Goal: Task Accomplishment & Management: Complete application form

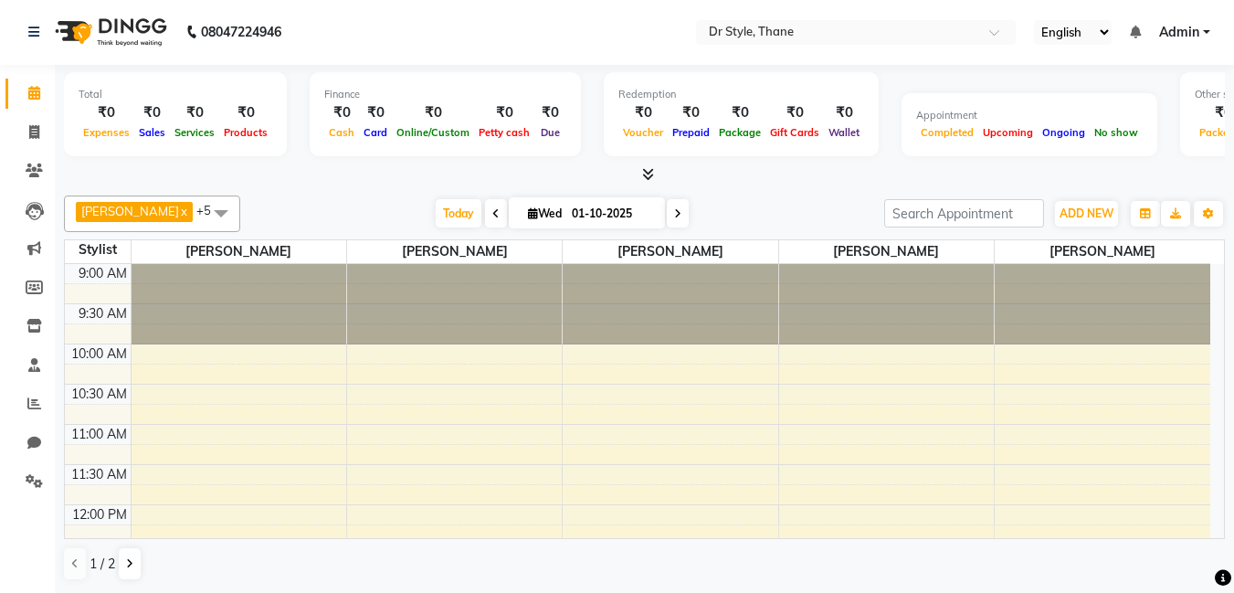
scroll to position [850, 0]
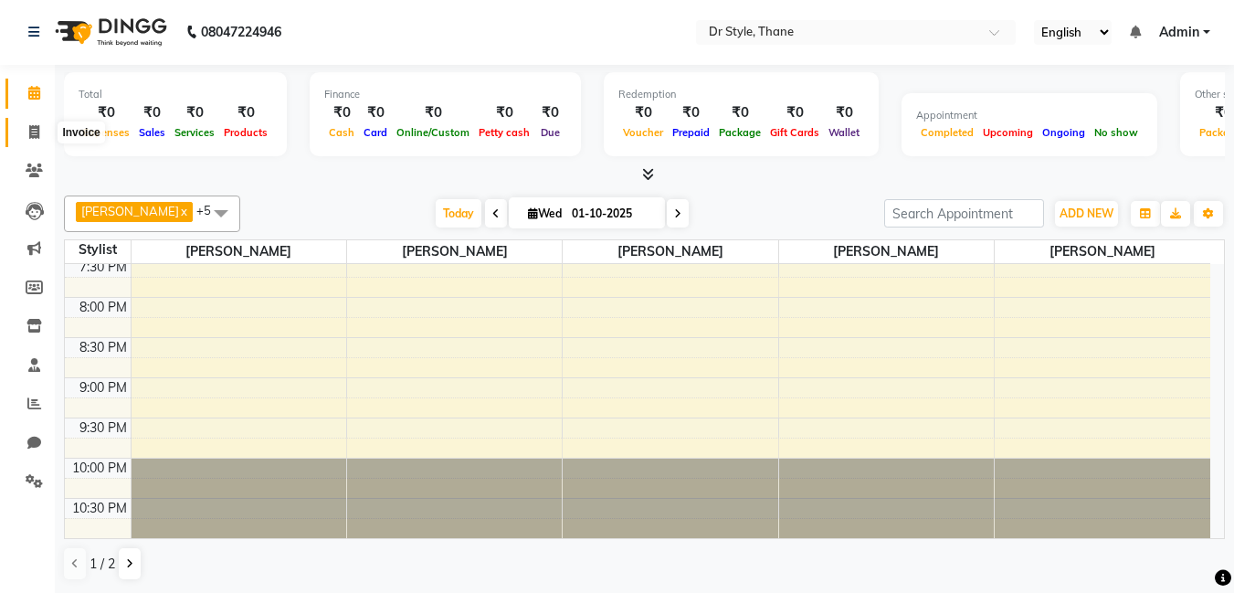
click at [39, 132] on icon at bounding box center [34, 132] width 10 height 14
select select "7832"
select select "service"
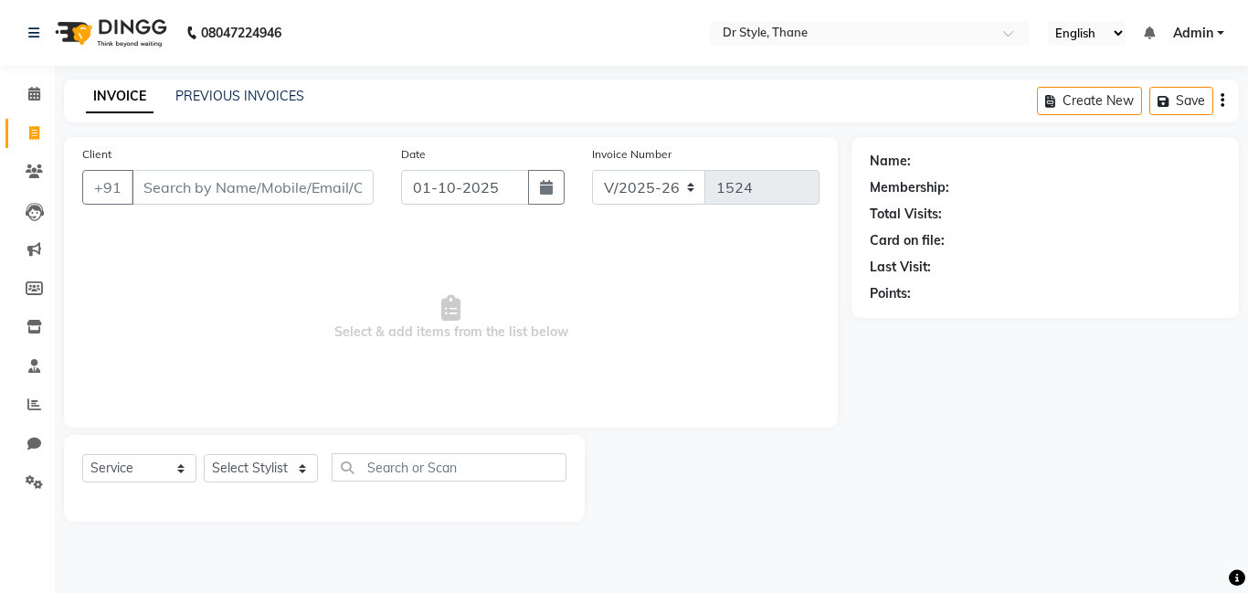
click at [253, 197] on input "Client" at bounding box center [253, 187] width 242 height 35
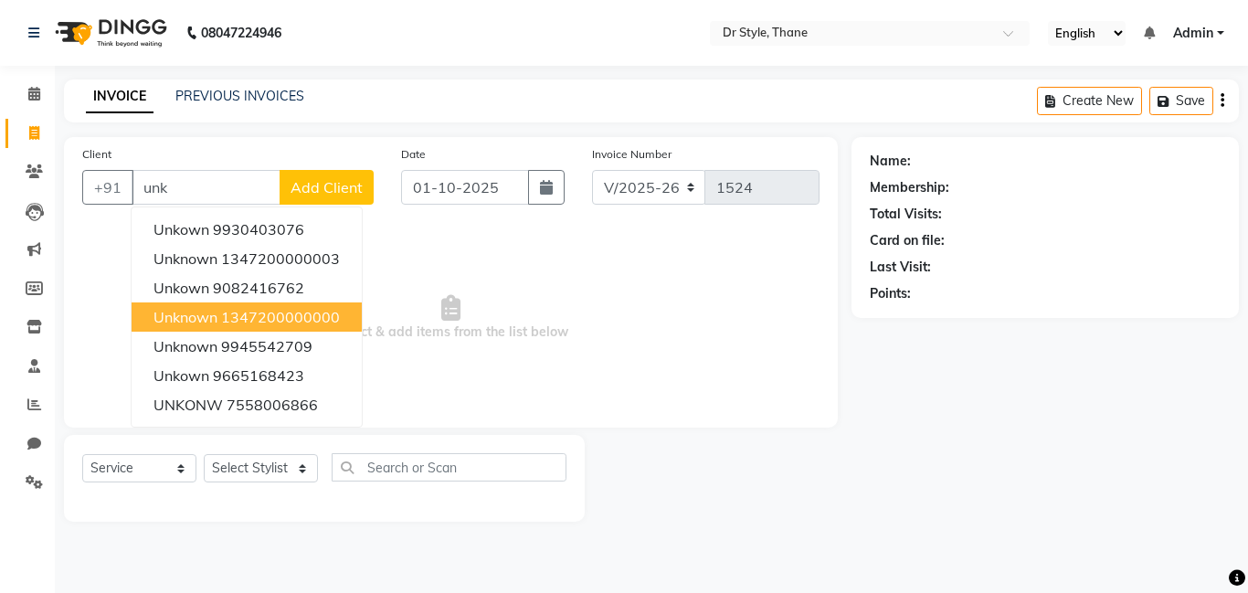
click at [195, 331] on button "unknown 1347200000000" at bounding box center [247, 316] width 230 height 29
type input "1347200000000"
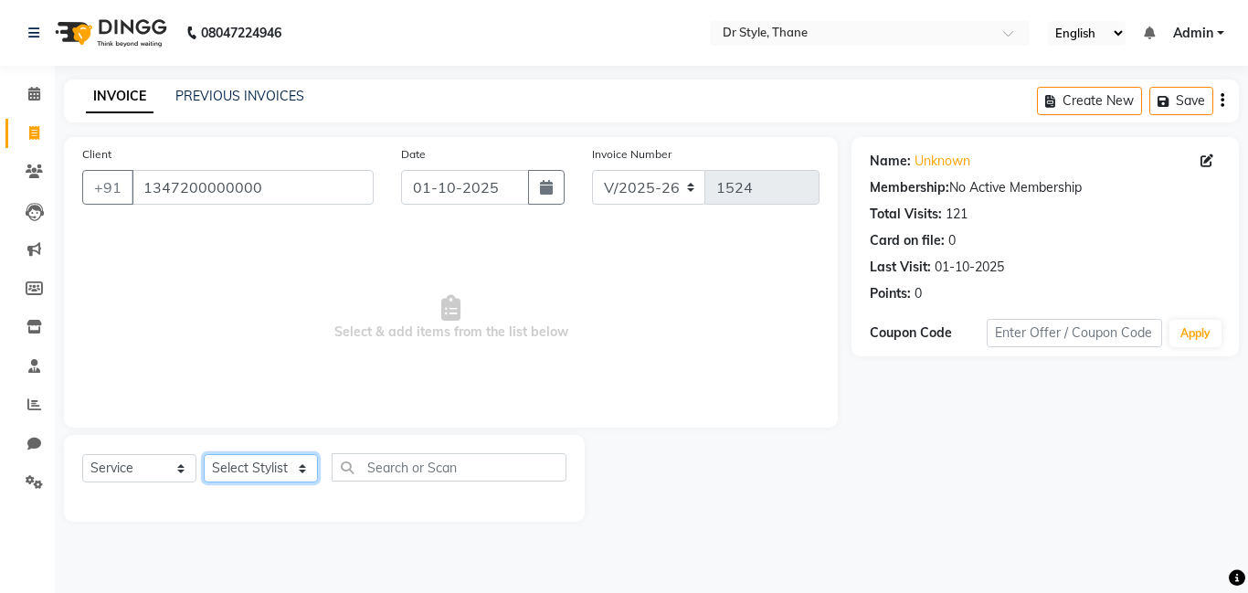
click at [288, 469] on select "Select Stylist [PERSON_NAME] [PERSON_NAME] [PERSON_NAME] [PERSON_NAME] [PERSON_…" at bounding box center [261, 468] width 114 height 28
select select "80995"
click at [204, 454] on select "Select Stylist [PERSON_NAME] [PERSON_NAME] [PERSON_NAME] [PERSON_NAME] [PERSON_…" at bounding box center [261, 468] width 114 height 28
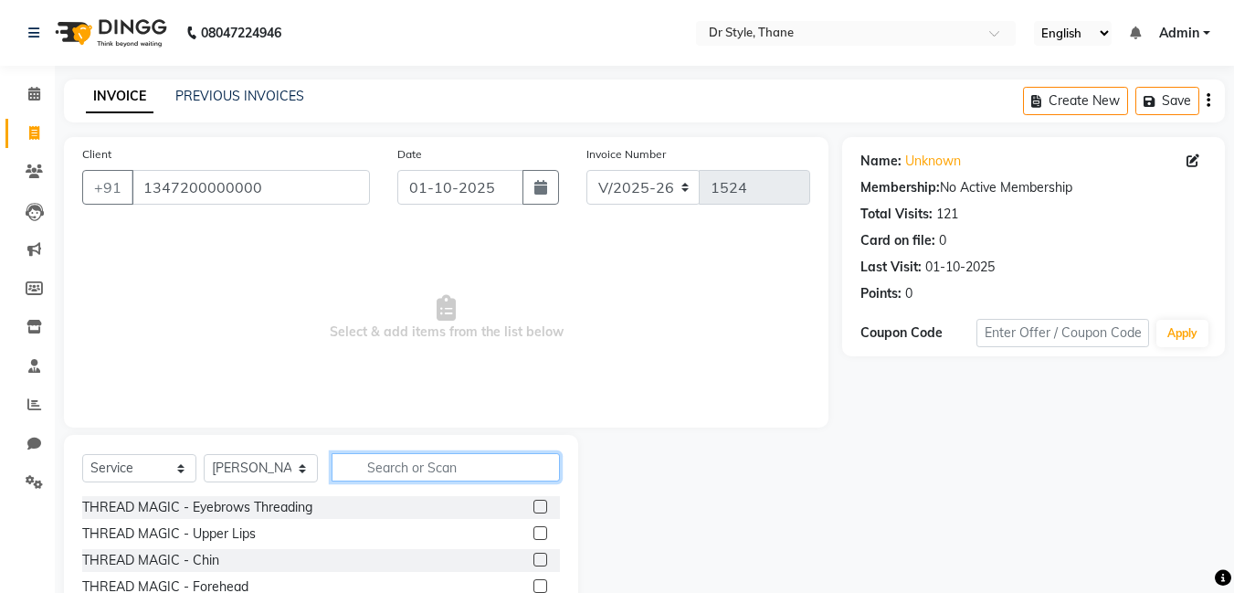
click at [378, 466] on input "text" at bounding box center [446, 467] width 228 height 28
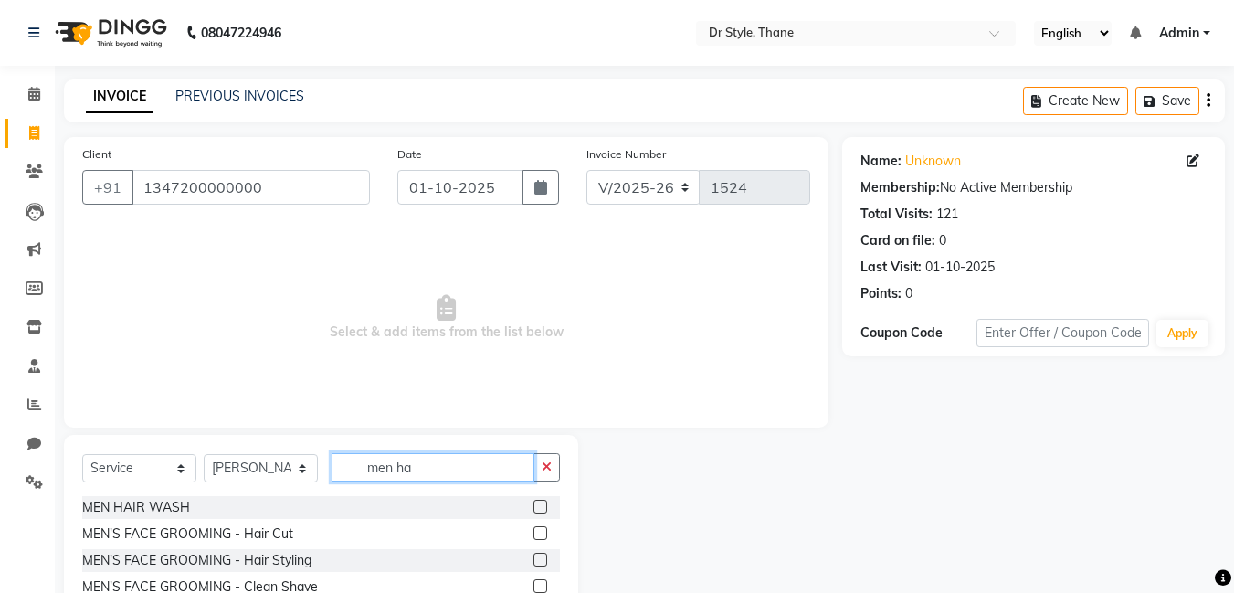
type input "men ha"
click at [539, 540] on div at bounding box center [539, 535] width 12 height 19
click at [538, 532] on label at bounding box center [540, 533] width 14 height 14
click at [538, 532] on input "checkbox" at bounding box center [539, 534] width 12 height 12
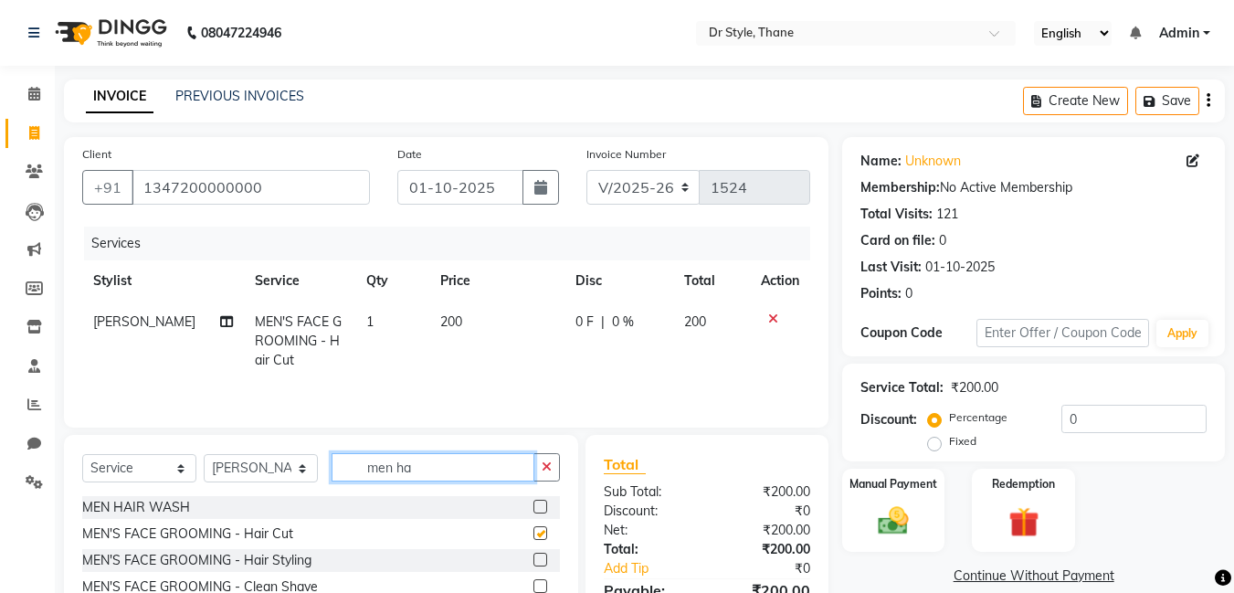
click at [479, 467] on input "men ha" at bounding box center [433, 467] width 203 height 28
checkbox input "false"
type input "men be"
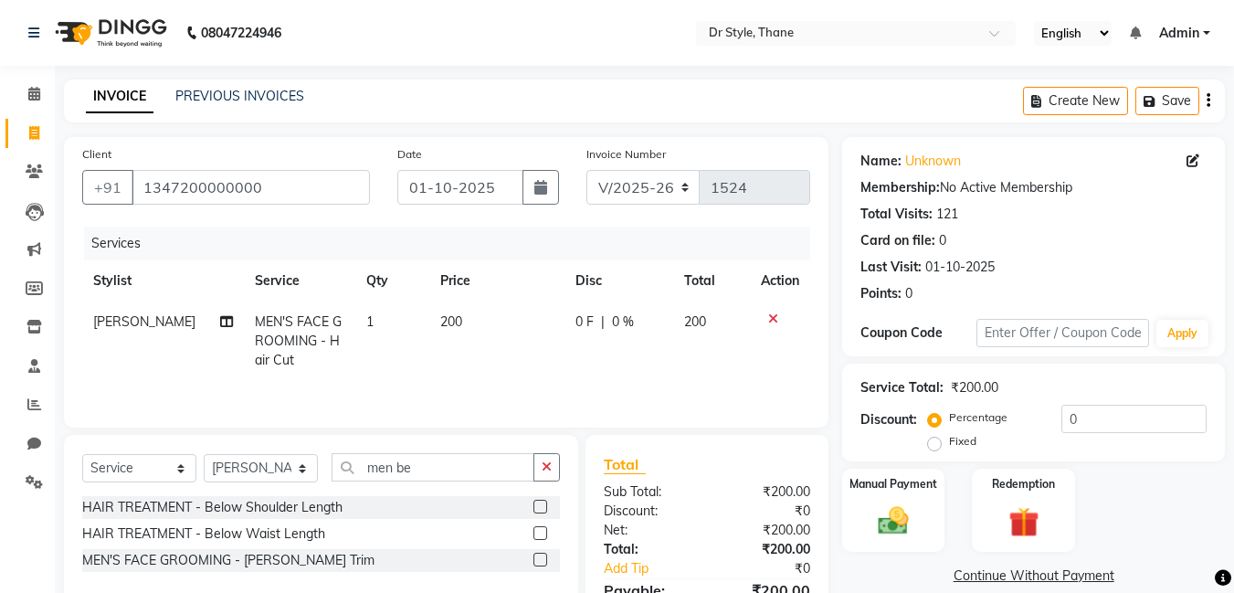
click at [536, 562] on label at bounding box center [540, 560] width 14 height 14
click at [536, 562] on input "checkbox" at bounding box center [539, 560] width 12 height 12
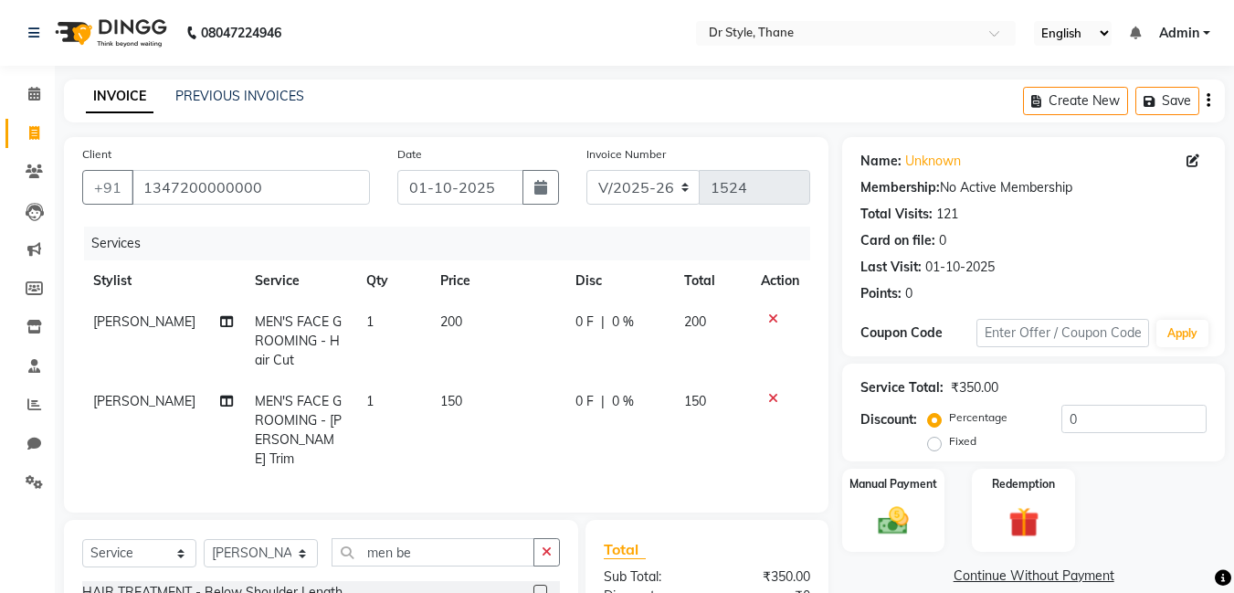
checkbox input "false"
click at [894, 512] on img at bounding box center [893, 520] width 51 height 37
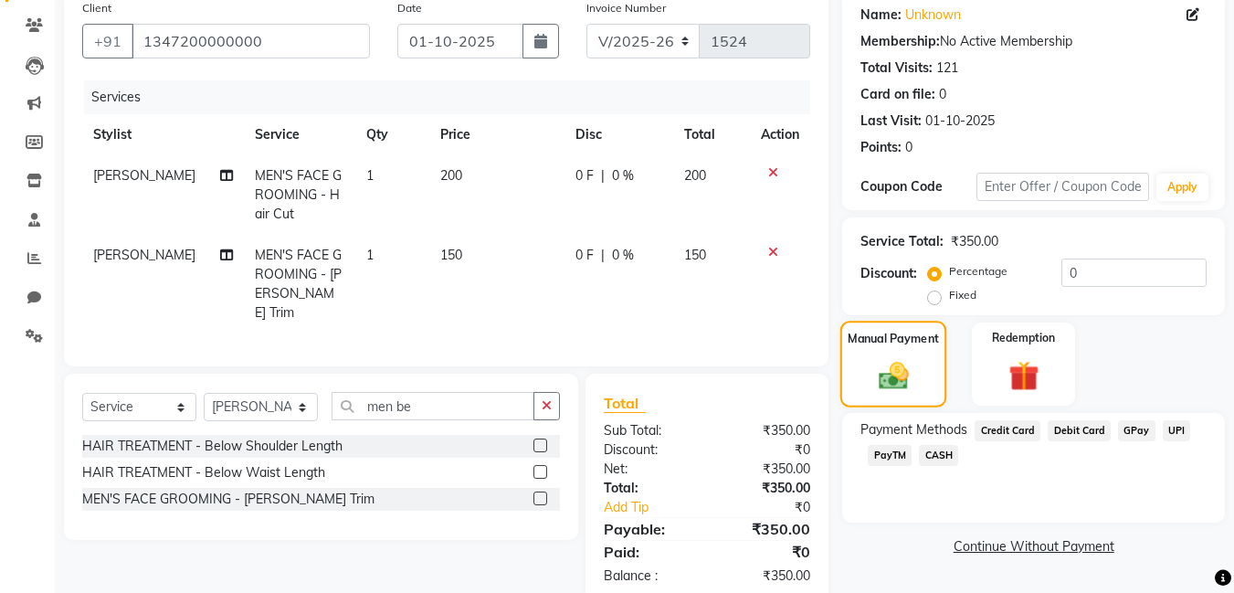
scroll to position [179, 0]
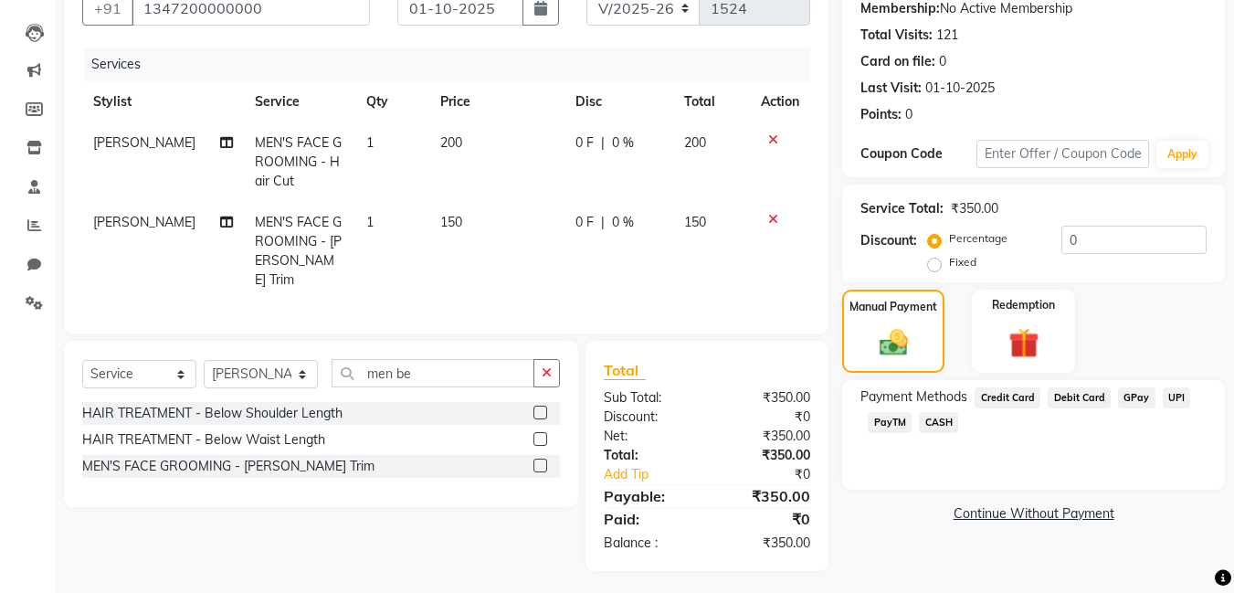
click at [1132, 390] on span "GPay" at bounding box center [1136, 397] width 37 height 21
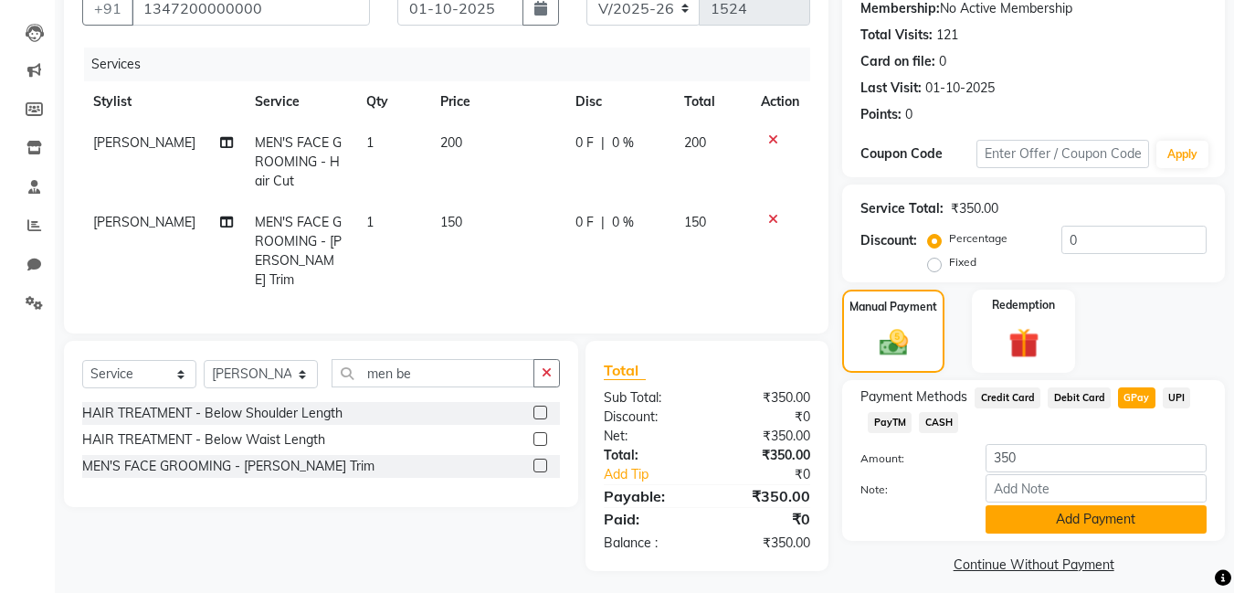
click at [1048, 517] on button "Add Payment" at bounding box center [1095, 519] width 221 height 28
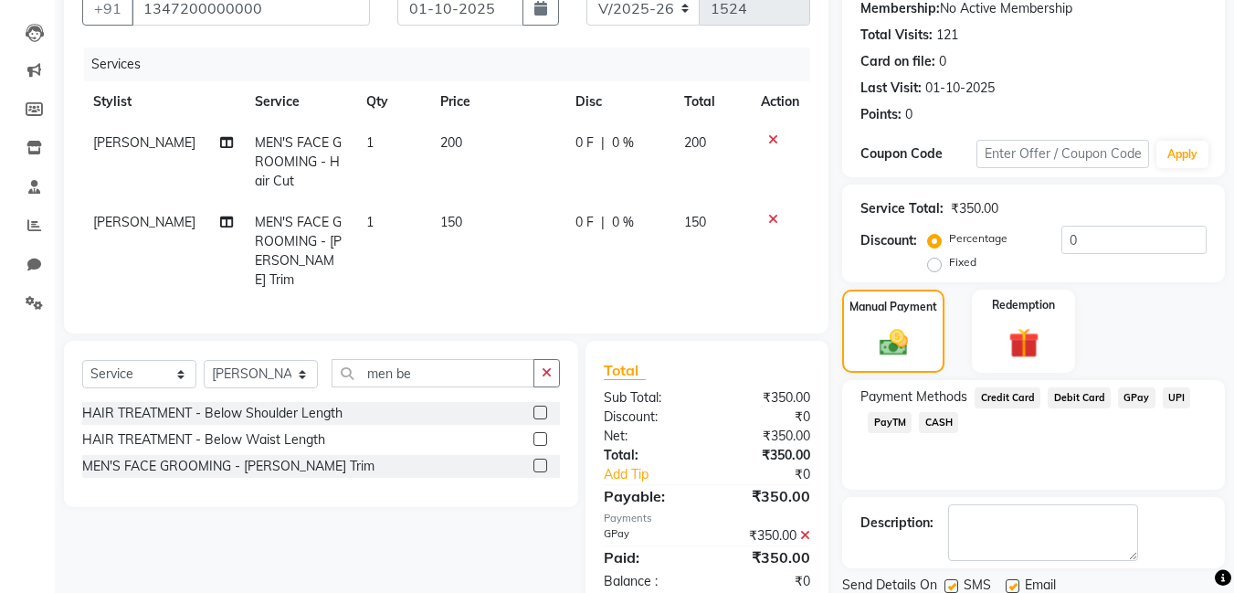
scroll to position [244, 0]
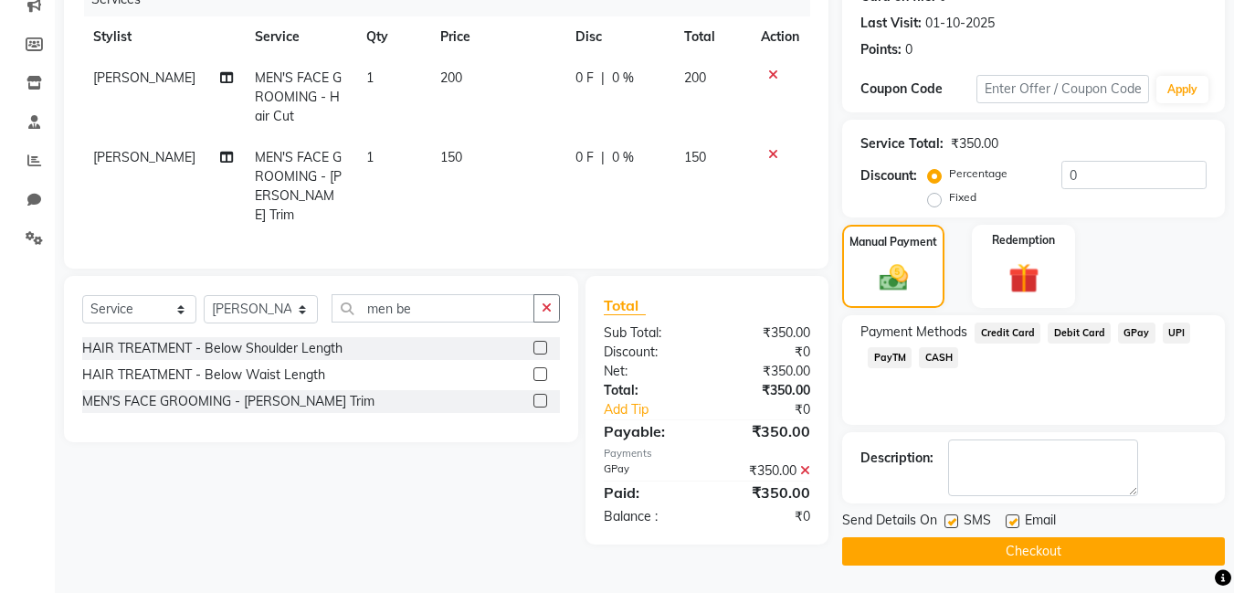
click at [1025, 545] on button "Checkout" at bounding box center [1033, 551] width 383 height 28
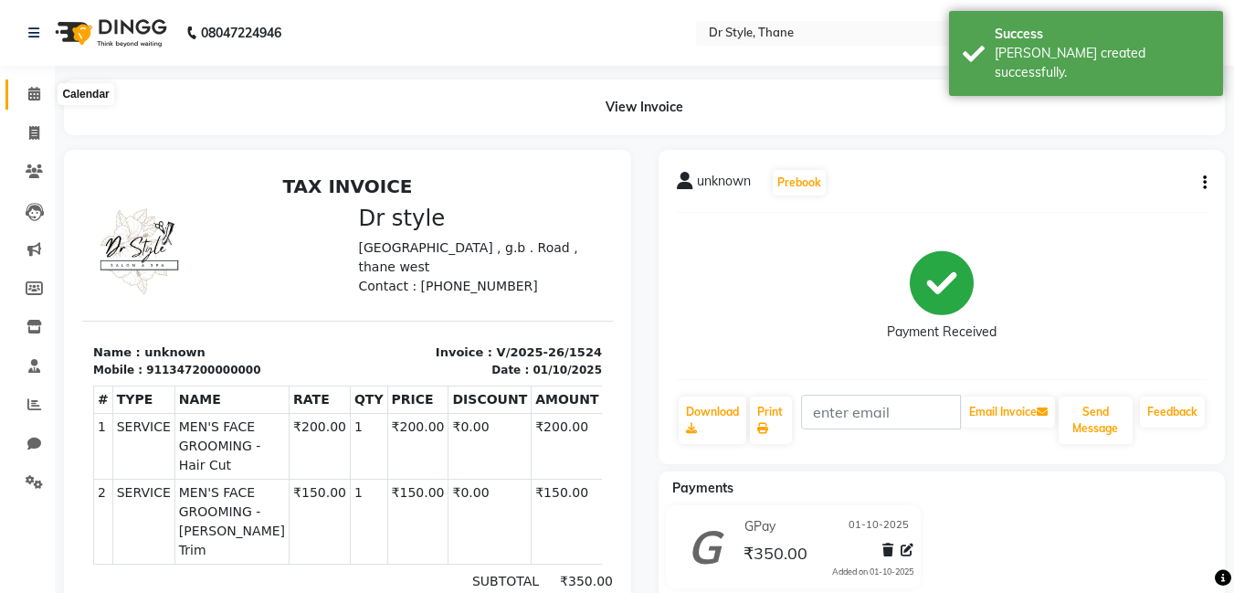
click at [22, 92] on span at bounding box center [34, 94] width 32 height 21
